Goal: Information Seeking & Learning: Find specific fact

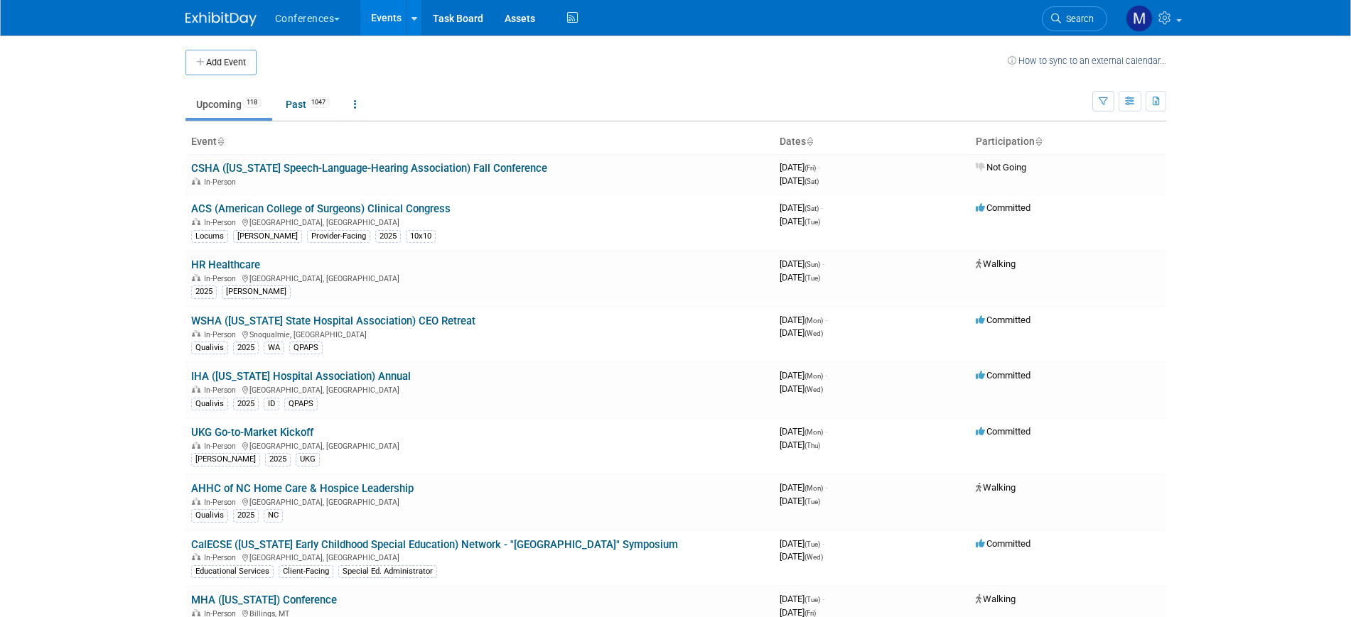
click at [1081, 23] on span "Search" at bounding box center [1077, 18] width 33 height 11
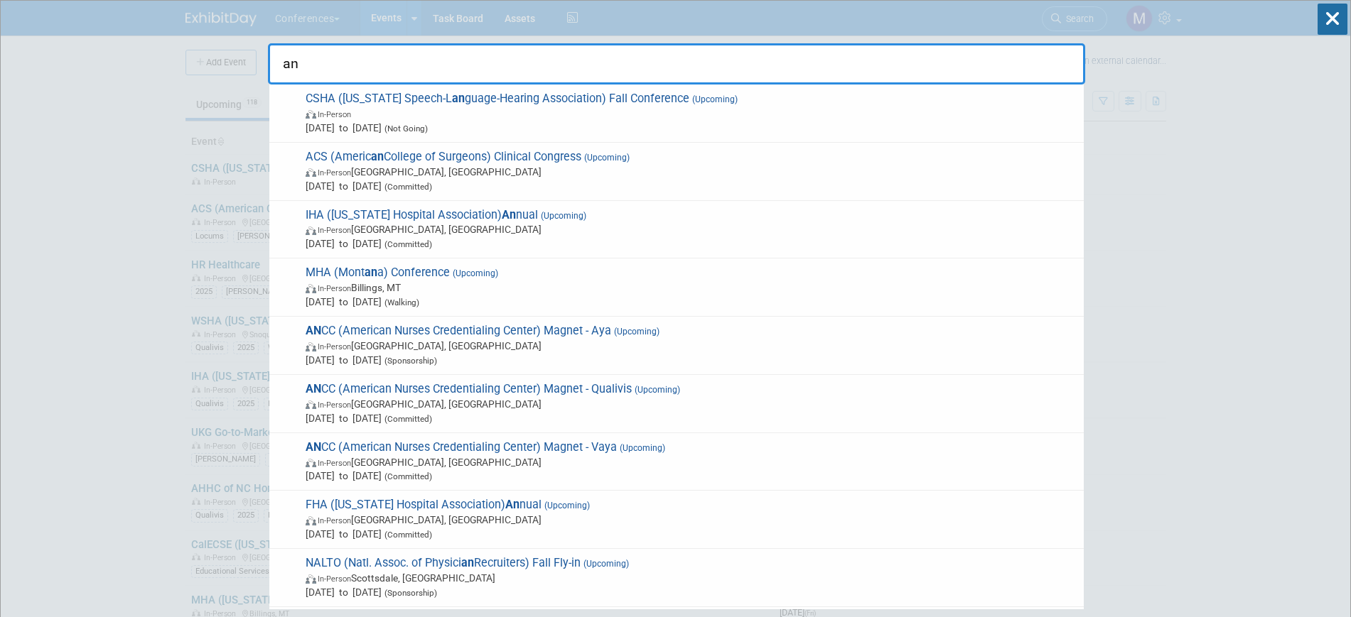
type input "a"
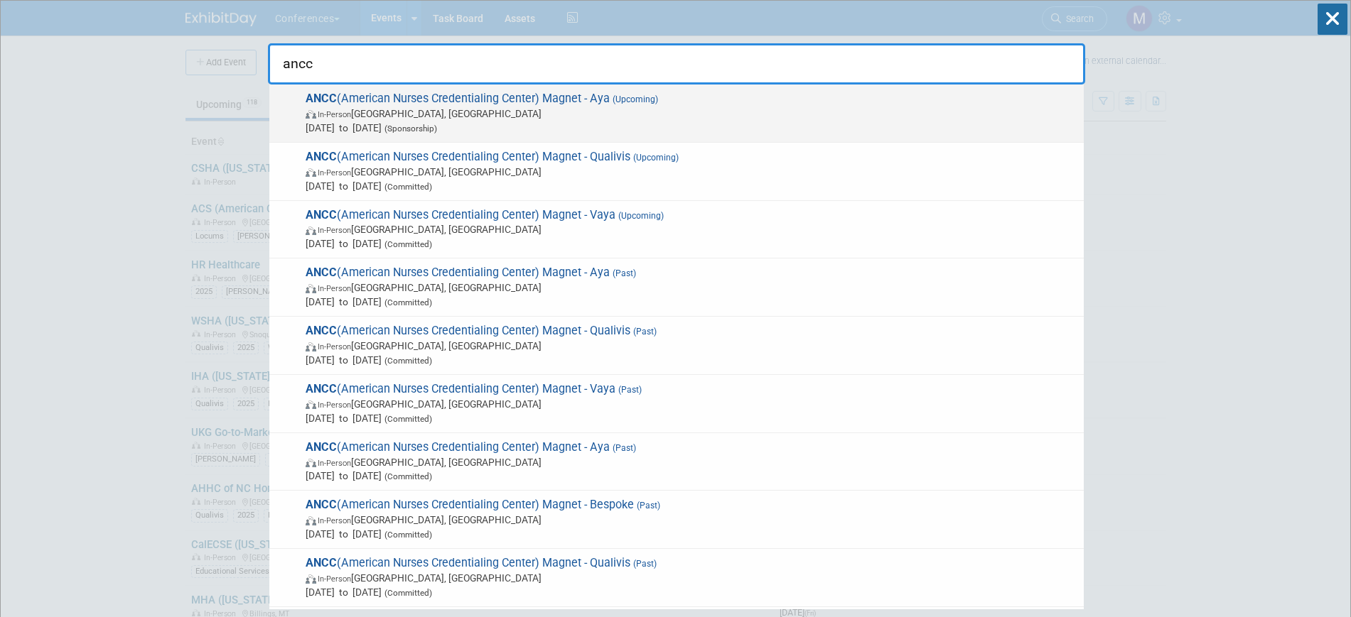
type input "ancc"
click at [662, 117] on span "In-Person [GEOGRAPHIC_DATA], [GEOGRAPHIC_DATA]" at bounding box center [690, 114] width 771 height 14
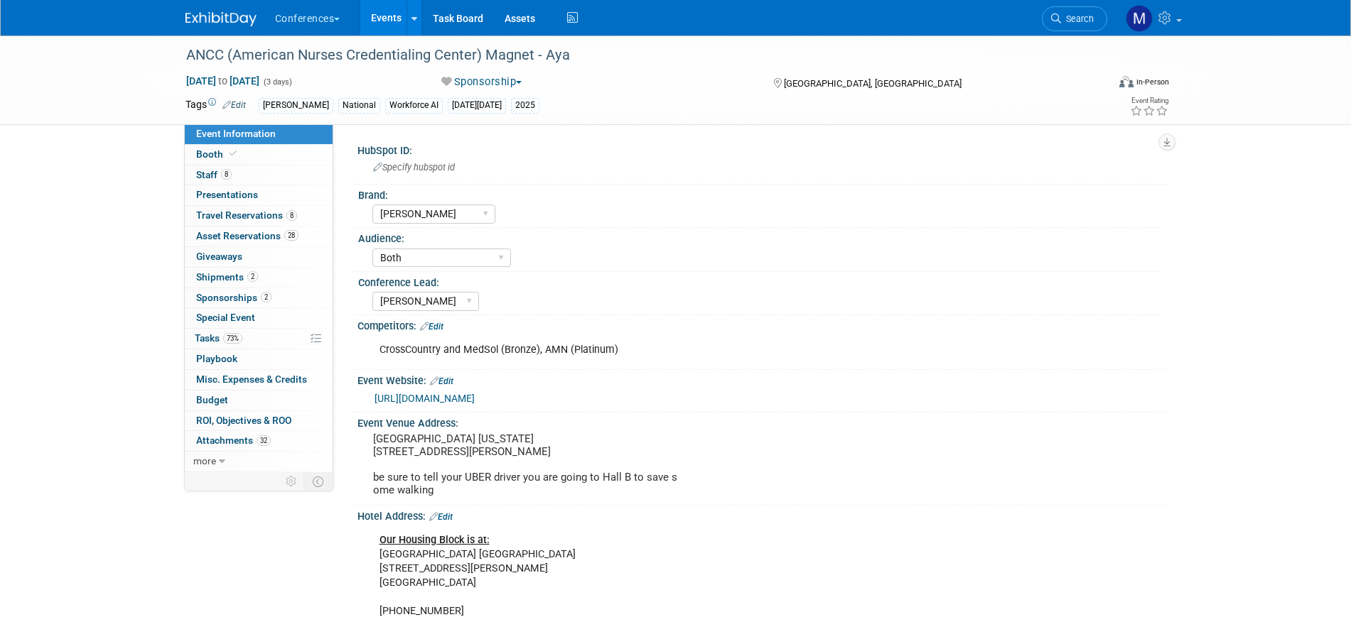
select select "[PERSON_NAME]"
select select "Both"
select select "Stephanie"
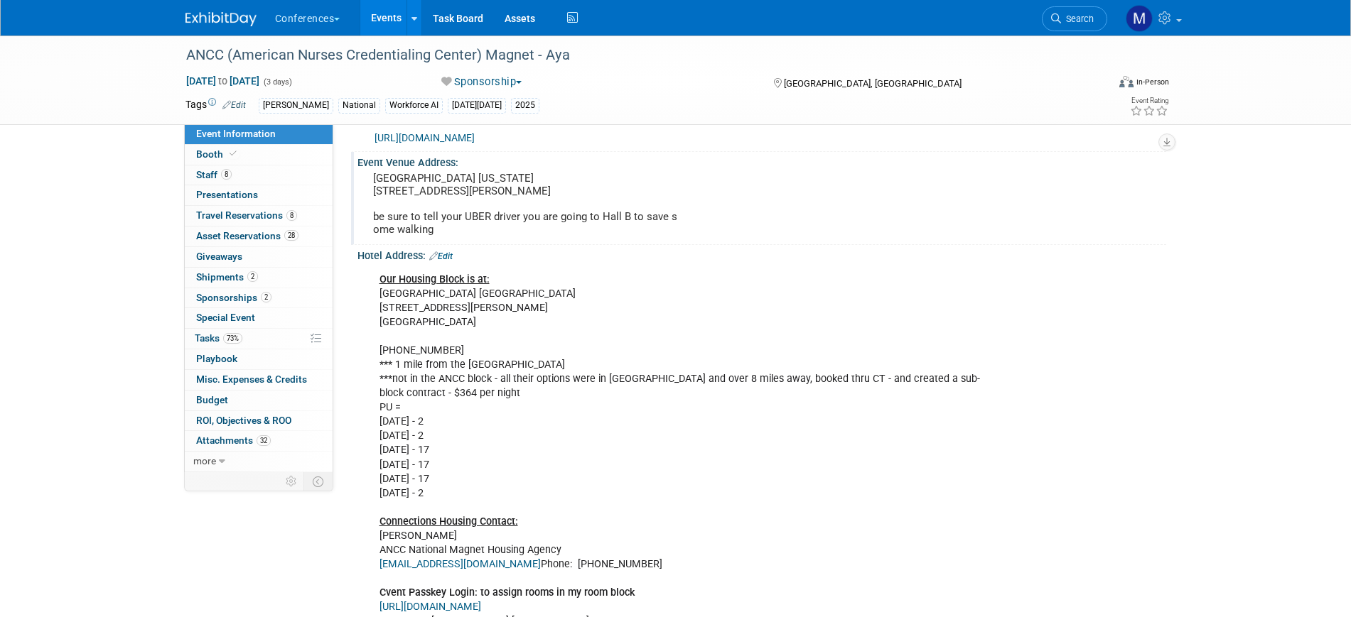
scroll to position [266, 0]
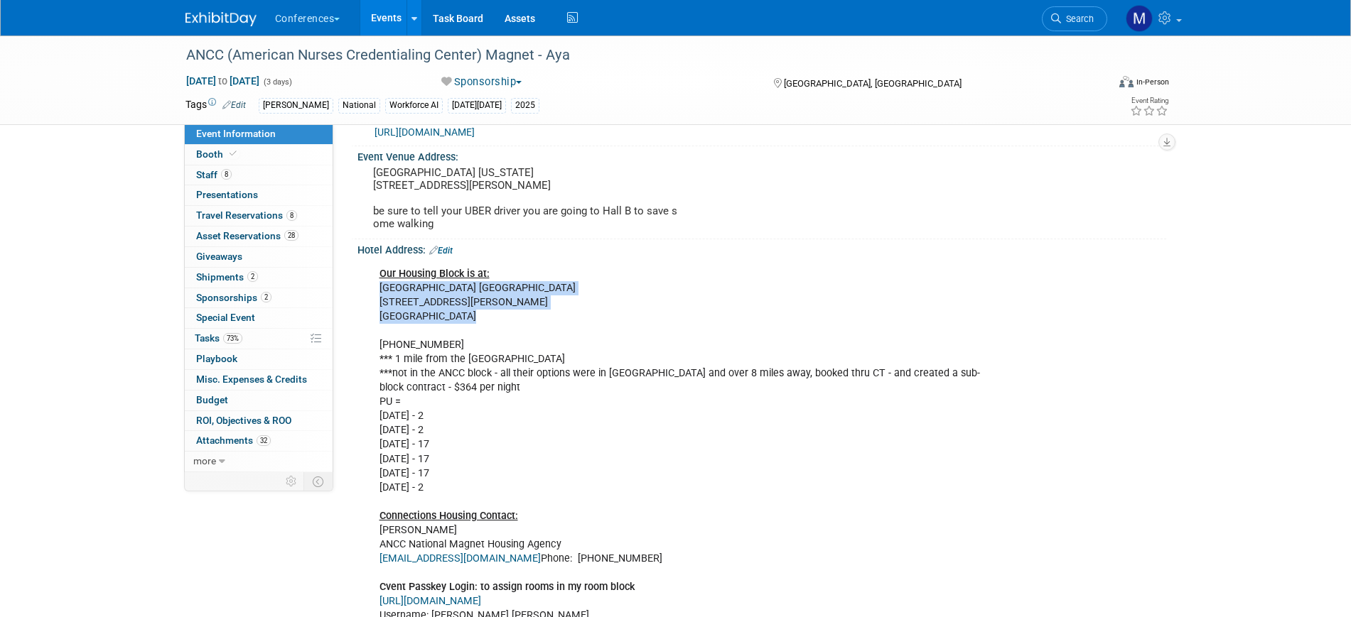
drag, startPoint x: 471, startPoint y: 332, endPoint x: 380, endPoint y: 305, distance: 94.9
click at [380, 305] on div "Our Housing Block is at: Hyatt Place Atlanta Centennial Park 300 Luckie Street …" at bounding box center [689, 452] width 640 height 385
copy div "Hyatt Place Atlanta Centennial Park 300 Luckie Street NW Atlanta, GA 30313"
click at [474, 320] on div "Our Housing Block is at: Hyatt Place Atlanta Centennial Park 300 Luckie Street …" at bounding box center [689, 452] width 640 height 385
click at [461, 332] on div "Our Housing Block is at: Hyatt Place Atlanta Centennial Park 300 Luckie Street …" at bounding box center [689, 452] width 640 height 385
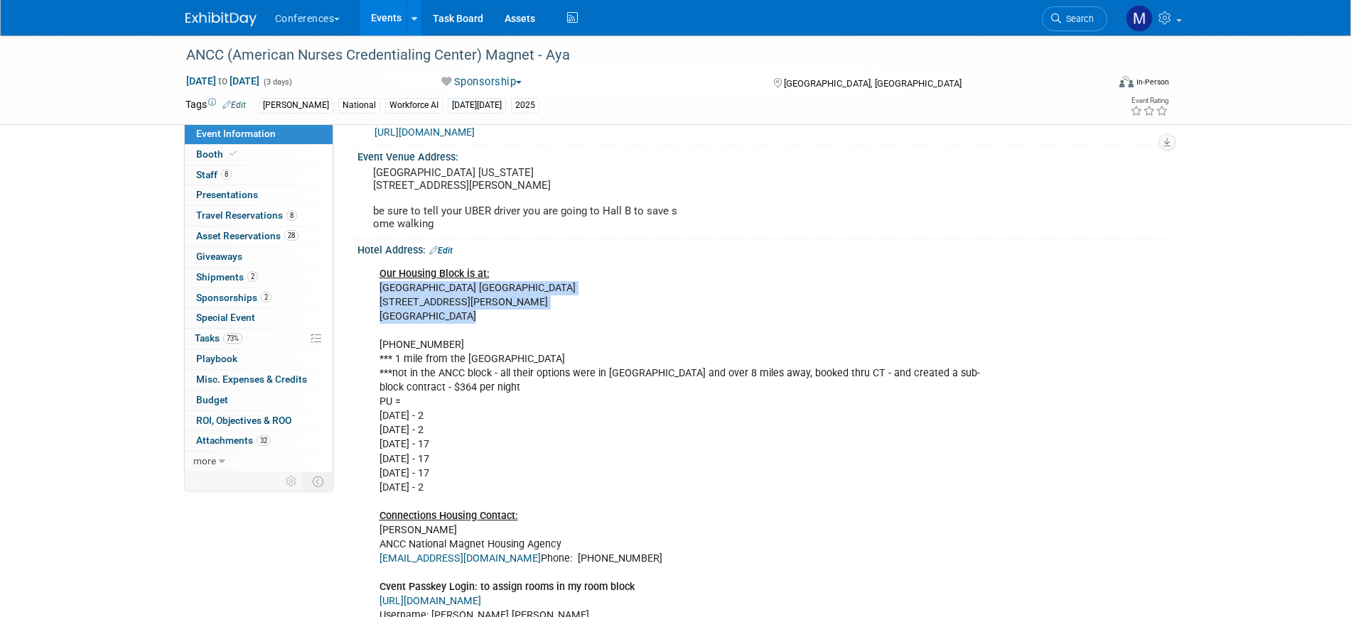
click at [381, 302] on div "Our Housing Block is at: Hyatt Place Atlanta Centennial Park 300 Luckie Street …" at bounding box center [689, 452] width 640 height 385
drag, startPoint x: 377, startPoint y: 298, endPoint x: 472, endPoint y: 337, distance: 103.2
click at [472, 337] on div "Our Housing Block is at: Hyatt Place Atlanta Centennial Park 300 Luckie Street …" at bounding box center [689, 452] width 640 height 385
copy div "Hyatt Place Atlanta Centennial Park 300 Luckie Street NW Atlanta, GA 30313"
